Goal: Information Seeking & Learning: Learn about a topic

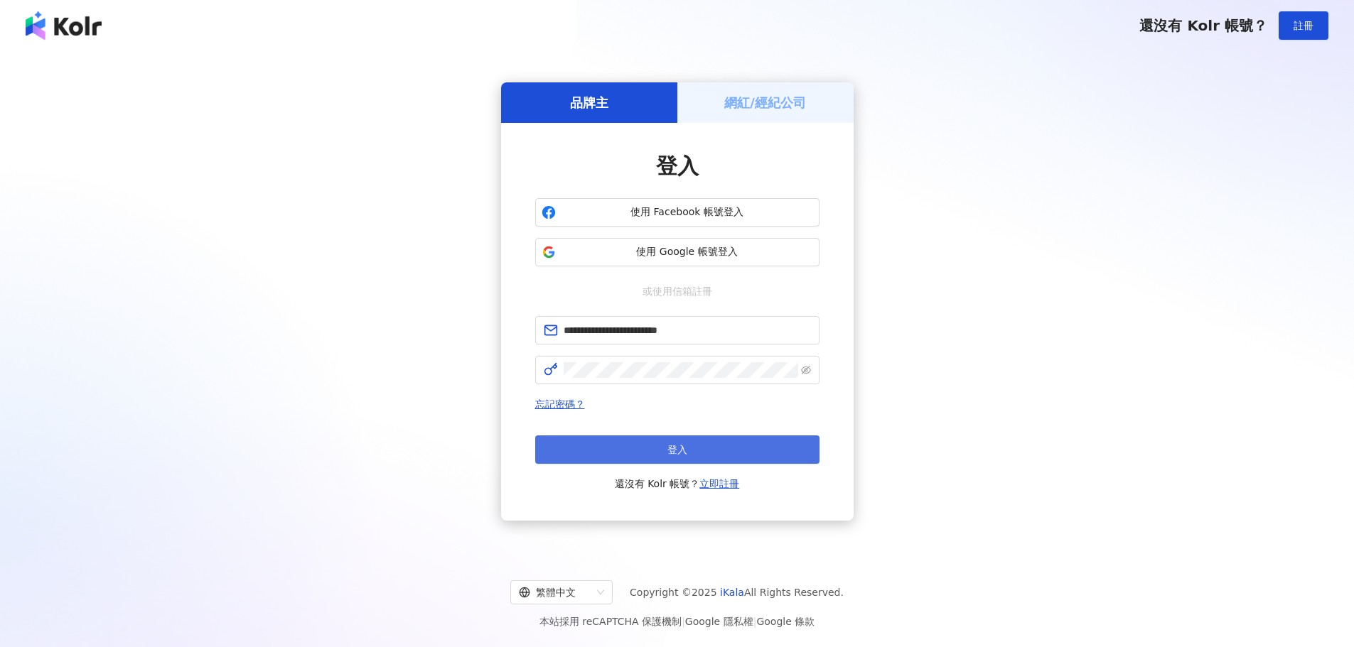
click at [682, 446] on span "登入" at bounding box center [677, 449] width 20 height 11
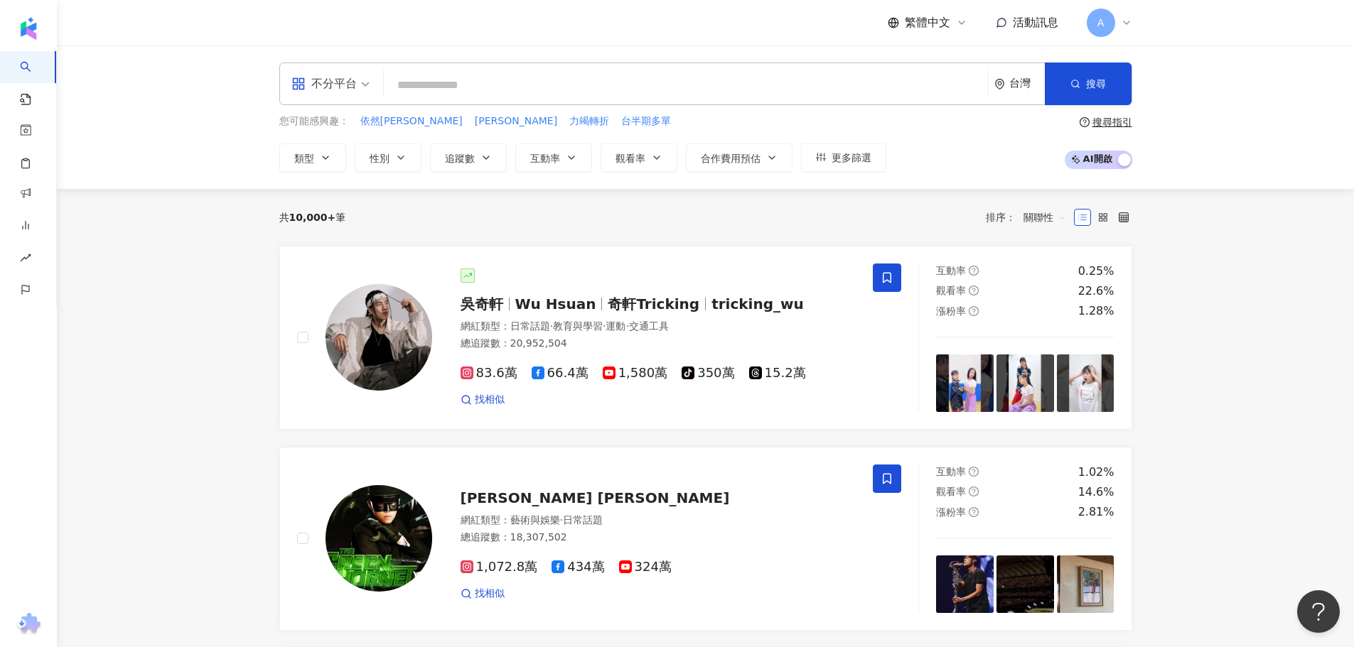
click at [471, 87] on input "search" at bounding box center [685, 85] width 593 height 27
type input "*"
type input "**"
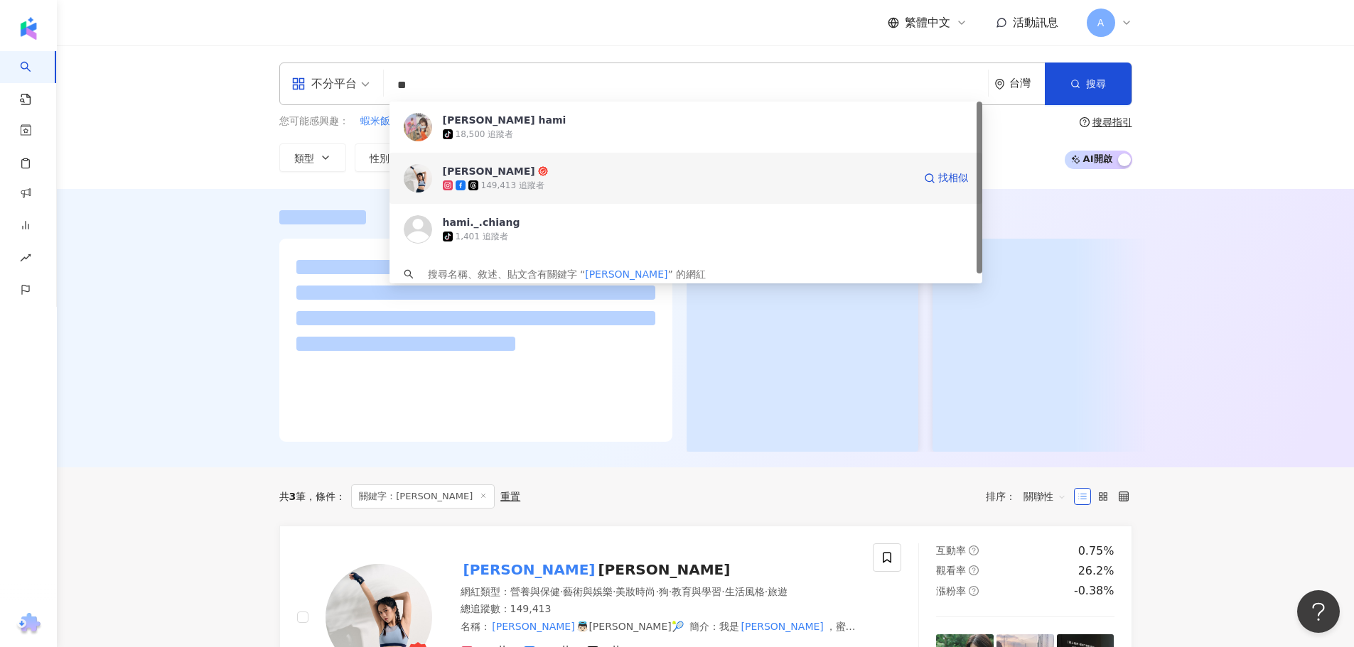
click at [507, 172] on div "[PERSON_NAME]" at bounding box center [489, 171] width 92 height 14
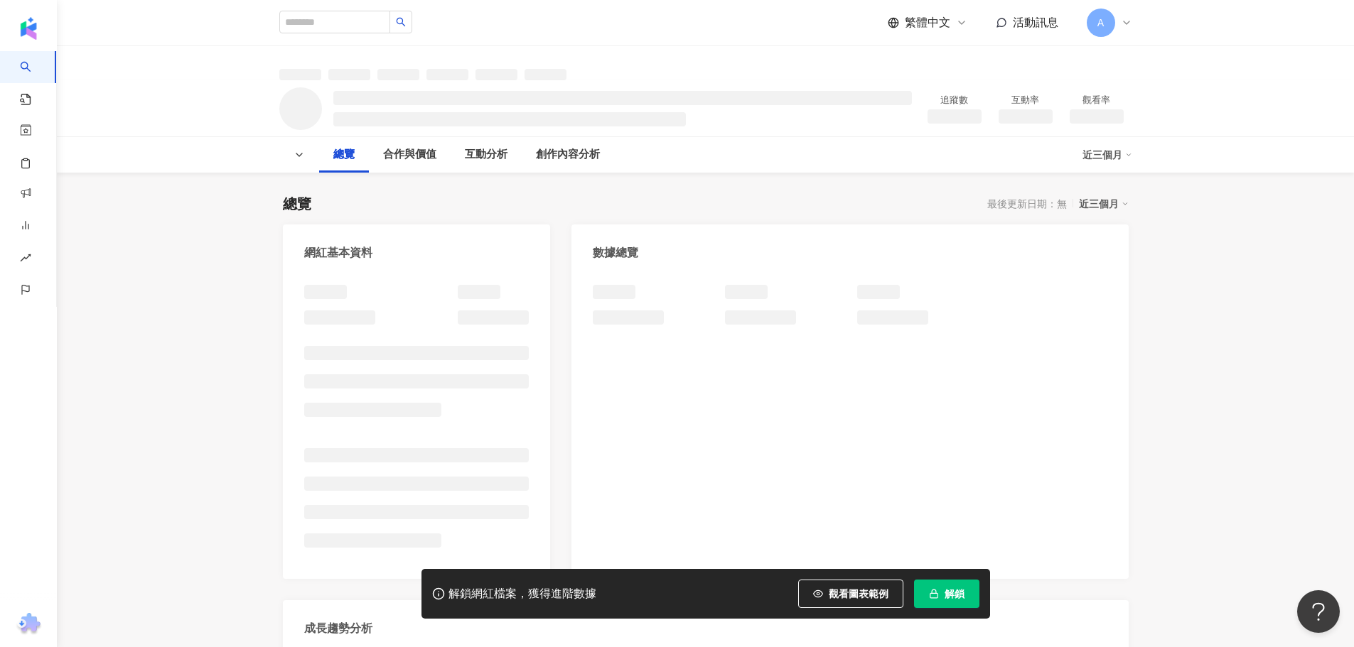
click at [946, 593] on span "解鎖" at bounding box center [955, 593] width 20 height 11
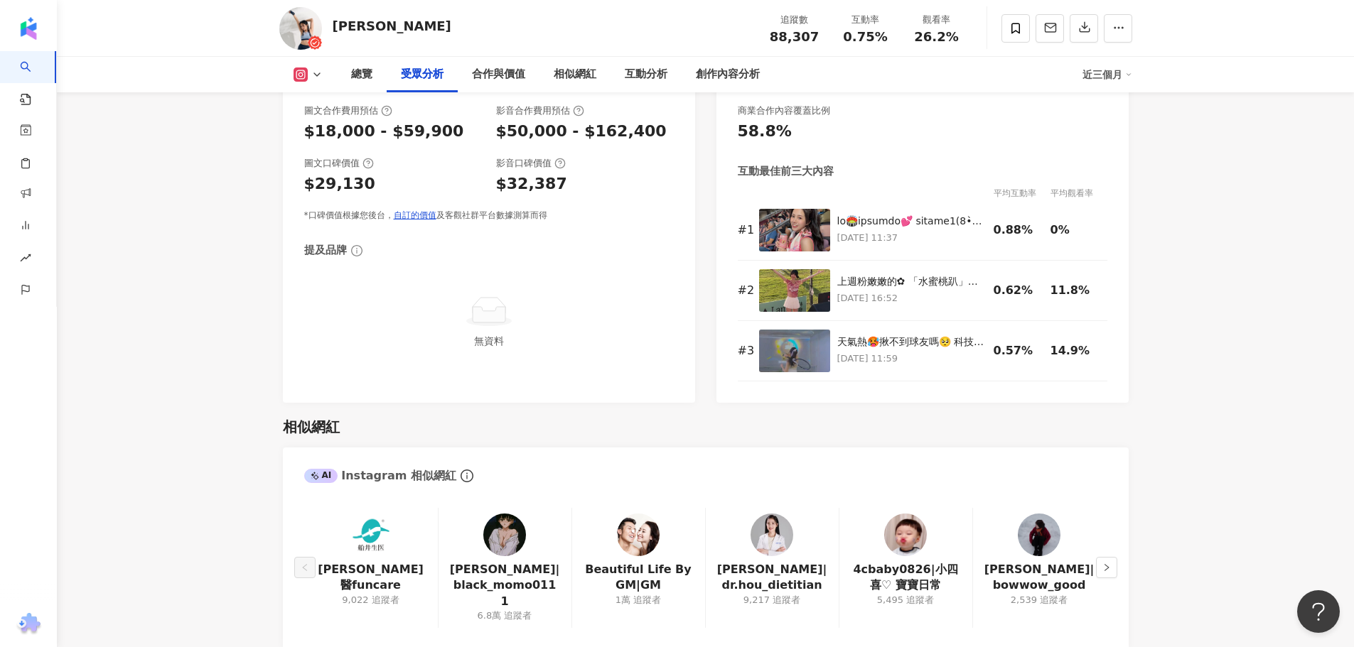
scroll to position [1827, 0]
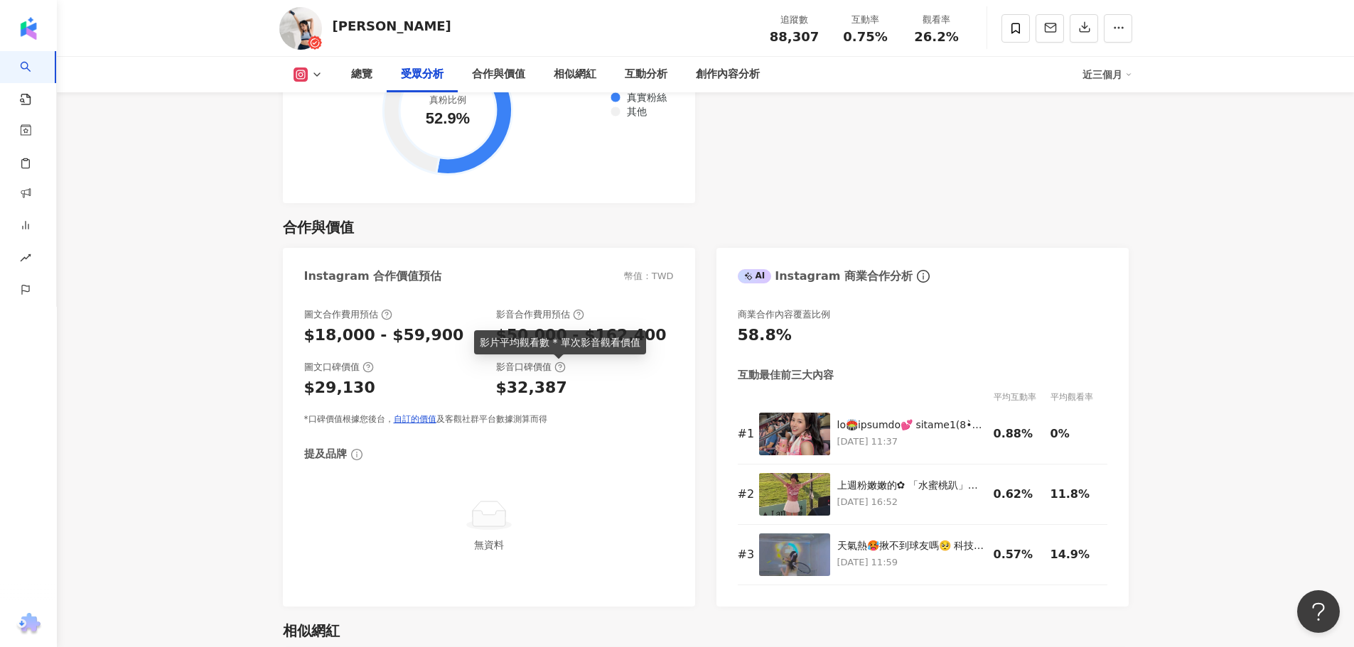
click at [559, 372] on icon at bounding box center [559, 367] width 11 height 11
click at [416, 419] on link "自訂的價值" at bounding box center [415, 419] width 43 height 10
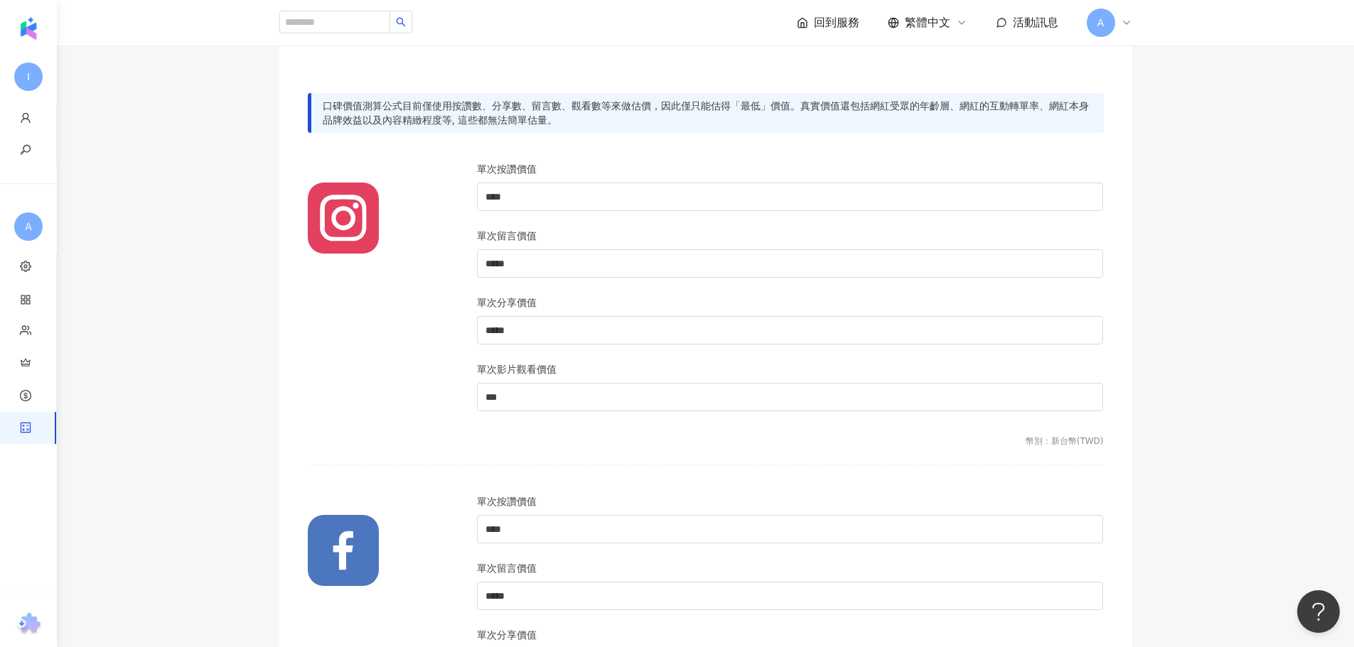
scroll to position [71, 0]
